Goal: Ask a question: Seek information or help from site administrators or community

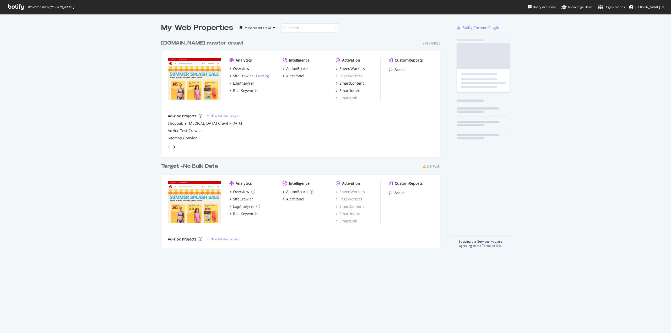
scroll to position [211, 279]
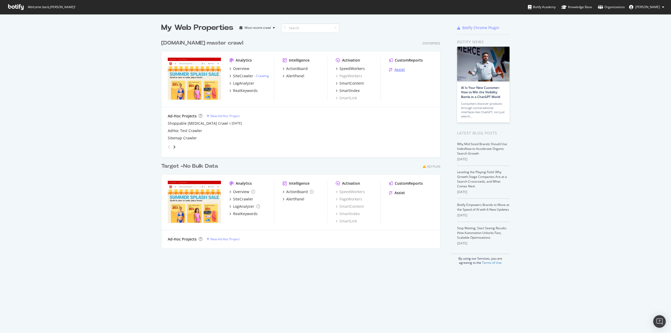
click at [398, 68] on div "Assist" at bounding box center [400, 69] width 10 height 5
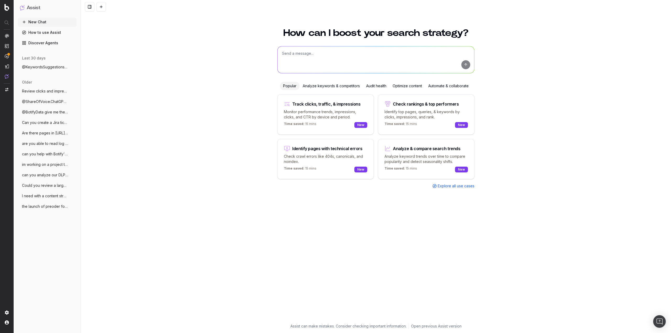
click at [375, 56] on textarea at bounding box center [376, 59] width 197 height 27
click at [323, 76] on button "@ BotifyData Execute a query over Botify Datamodel (SiteCrawler, RealKeywords..…" at bounding box center [376, 77] width 197 height 9
drag, startPoint x: 322, startPoint y: 60, endPoint x: 323, endPoint y: 56, distance: 3.7
click at [322, 60] on textarea "@BotifyData" at bounding box center [376, 59] width 197 height 27
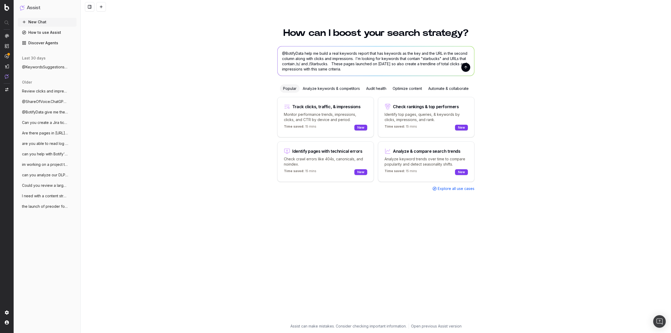
type textarea "@BotifyData help me build a real keywords report that has keywords as the key a…"
click at [465, 69] on button "submit" at bounding box center [465, 67] width 9 height 9
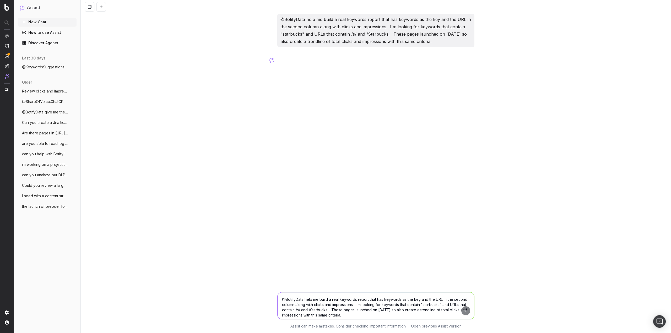
click at [272, 62] on img at bounding box center [271, 60] width 5 height 5
drag, startPoint x: 438, startPoint y: 41, endPoint x: 274, endPoint y: 18, distance: 164.9
click at [274, 18] on div "@BotifyData help me build a real keywords report that has keywords as the key a…" at bounding box center [376, 166] width 590 height 333
copy p "@BotifyData help me build a real keywords report that has keywords as the key a…"
click at [270, 60] on img at bounding box center [271, 60] width 5 height 5
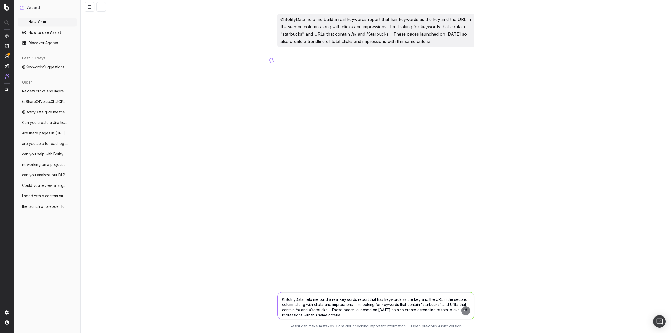
click at [467, 311] on textarea "@BotifyData help me build a real keywords report that has keywords as the key a…" at bounding box center [376, 306] width 197 height 27
click at [294, 299] on textarea "@BotifyData help me build a real keywords report that has keywords as the key a…" at bounding box center [376, 306] width 197 height 27
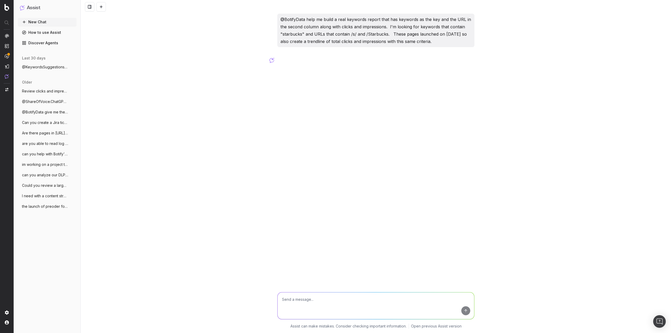
paste textarea "@BotifyData help me build a real keywords report that has keywords as the key a…"
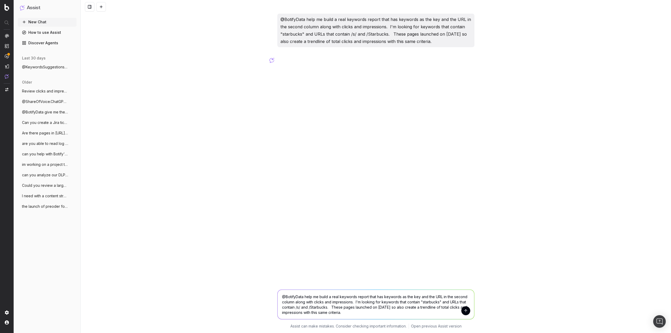
type textarea "@BotifyData help me build a real keywords report that has keywords as the key a…"
click at [468, 312] on button "submit" at bounding box center [465, 310] width 9 height 9
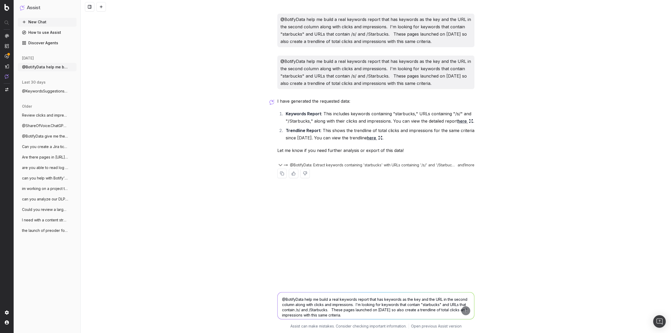
click at [317, 300] on textarea "@BotifyData help me build a real keywords report that has keywords as the key a…" at bounding box center [376, 306] width 197 height 27
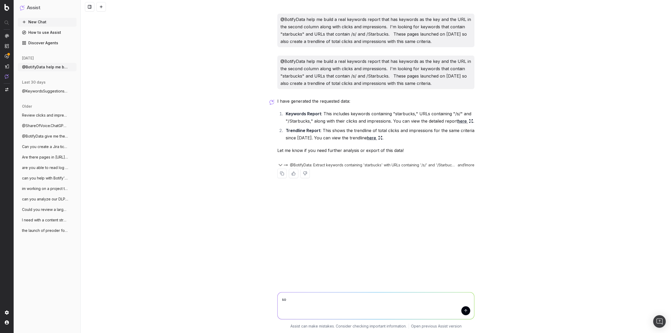
type textarea "s"
type textarea "please redo the same report but look for urls that contain /sl/ and /Starbucks"
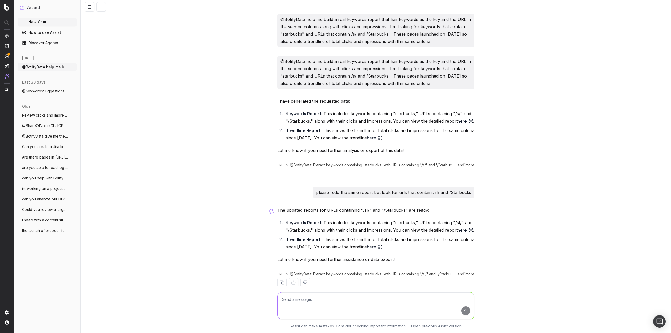
scroll to position [9, 0]
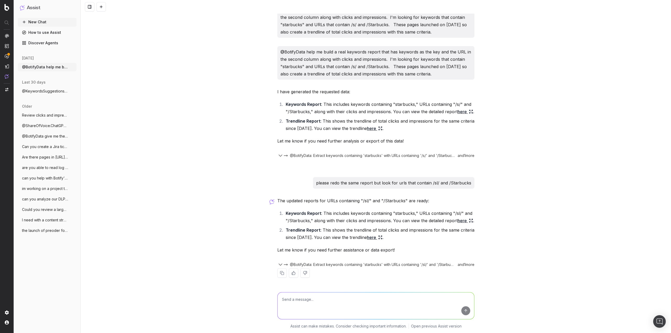
click at [458, 221] on link "here" at bounding box center [465, 220] width 15 height 7
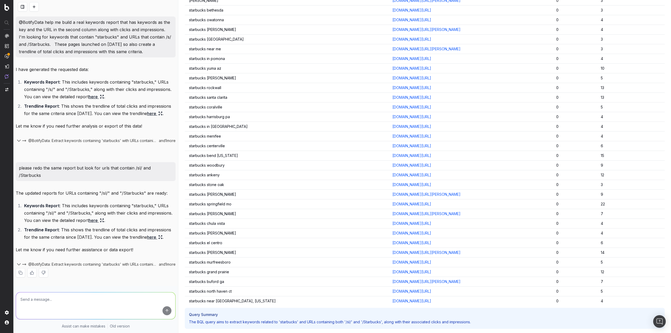
scroll to position [4605, 0]
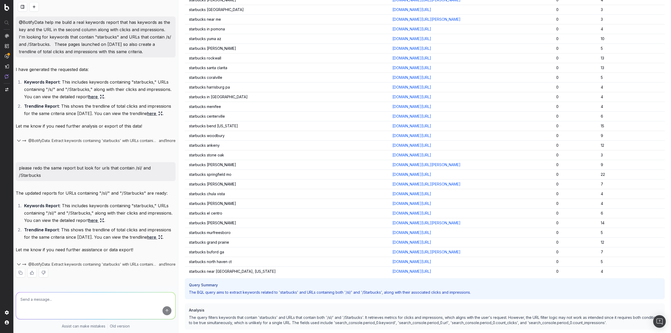
click at [147, 238] on link "here" at bounding box center [154, 237] width 15 height 7
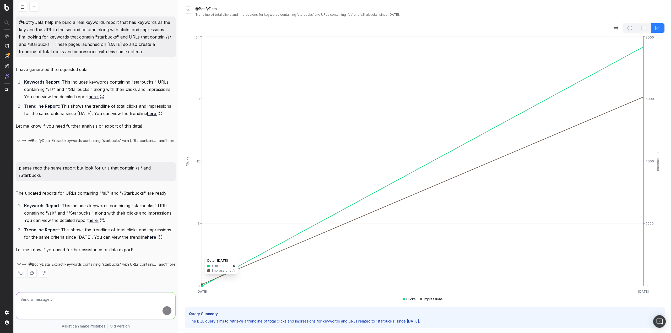
scroll to position [70, 0]
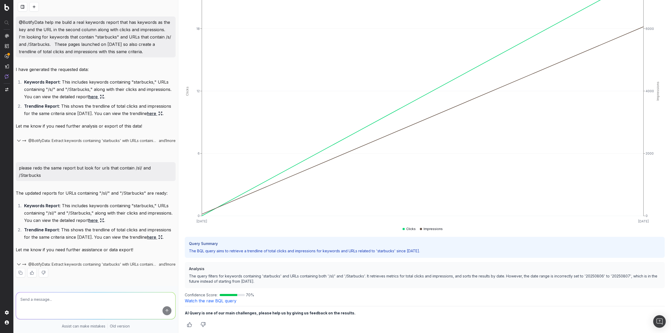
click at [103, 221] on icon at bounding box center [103, 221] width 1 height 1
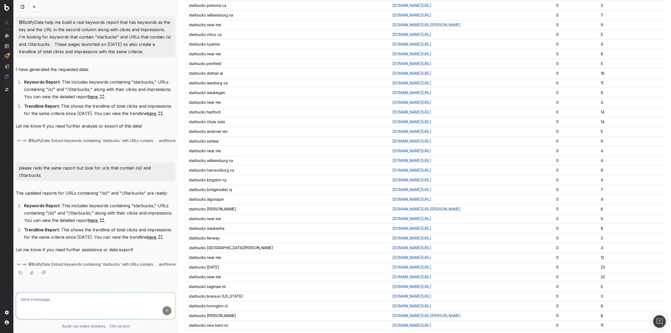
scroll to position [891, 0]
